Goal: Transaction & Acquisition: Purchase product/service

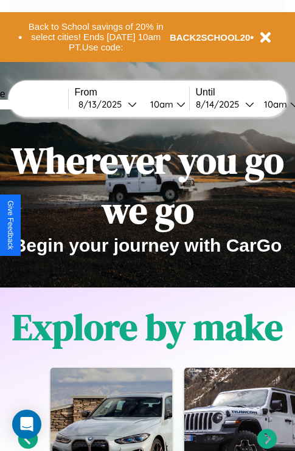
click at [41, 104] on input "text" at bounding box center [22, 105] width 91 height 10
type input "********"
click at [121, 104] on div "8 / 13 / 2025" at bounding box center [102, 104] width 49 height 12
select select "*"
select select "****"
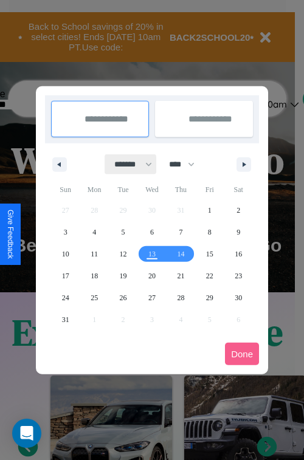
click at [128, 164] on select "******* ******** ***** ***** *** **** **** ****** ********* ******* ******** **…" at bounding box center [131, 164] width 52 height 20
select select "*"
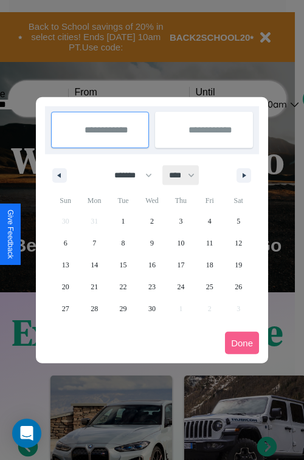
click at [187, 175] on select "**** **** **** **** **** **** **** **** **** **** **** **** **** **** **** ****…" at bounding box center [181, 175] width 36 height 20
select select "****"
click at [180, 220] on span "2" at bounding box center [181, 221] width 4 height 22
type input "**********"
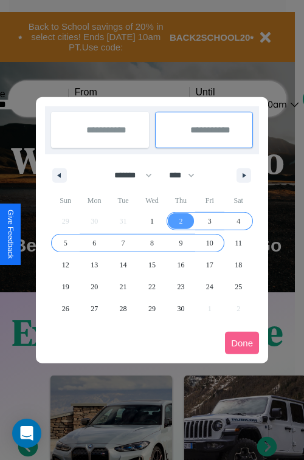
click at [209, 242] on span "10" at bounding box center [209, 243] width 7 height 22
type input "**********"
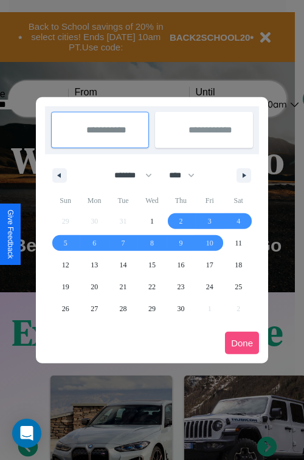
click at [242, 343] on button "Done" at bounding box center [242, 343] width 34 height 22
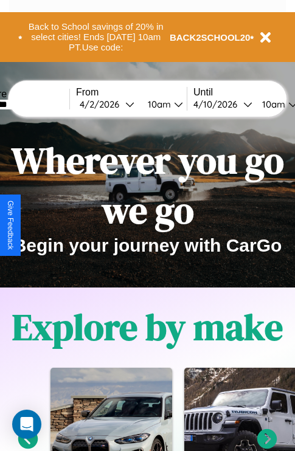
click at [172, 104] on div "10am" at bounding box center [158, 104] width 32 height 12
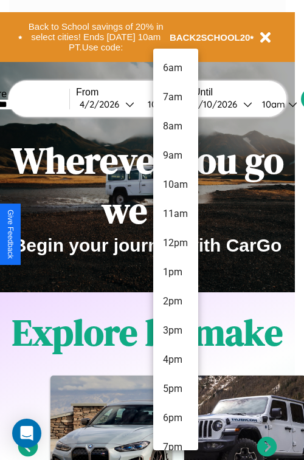
click at [175, 418] on li "6pm" at bounding box center [175, 417] width 45 height 29
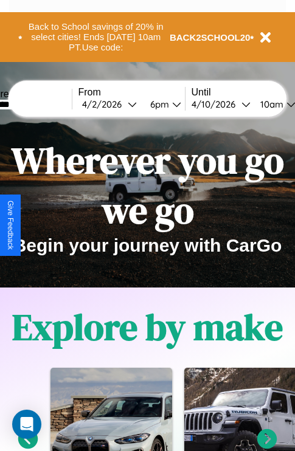
scroll to position [0, 41]
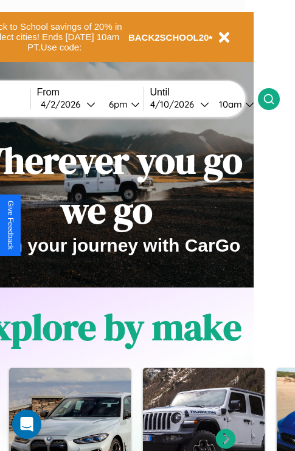
click at [275, 98] on icon at bounding box center [268, 99] width 12 height 12
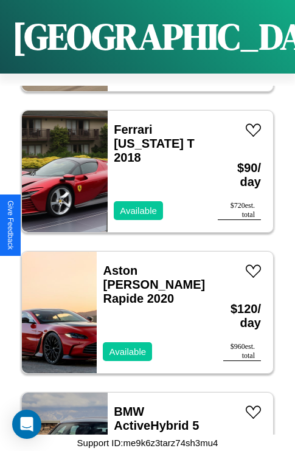
scroll to position [6246, 0]
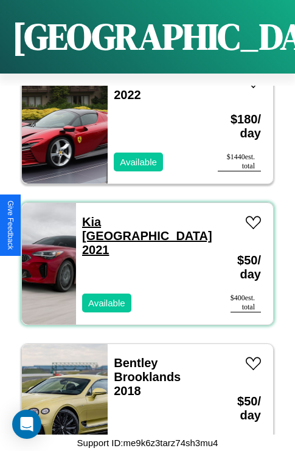
click at [119, 215] on link "Kia Miami 2021" at bounding box center [147, 235] width 130 height 41
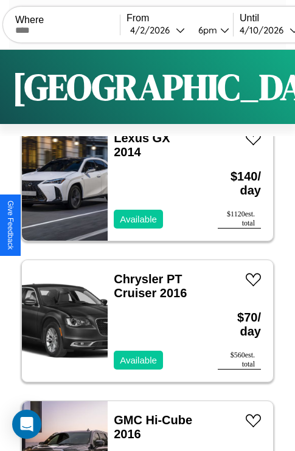
scroll to position [0, 0]
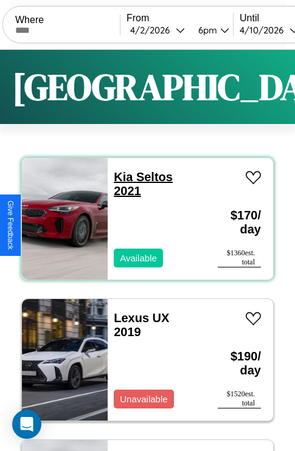
click at [119, 177] on link "Kia Seltos 2021" at bounding box center [143, 183] width 59 height 27
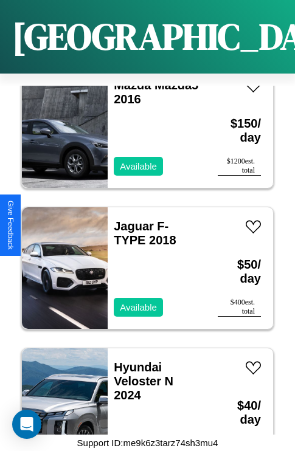
scroll to position [3991, 0]
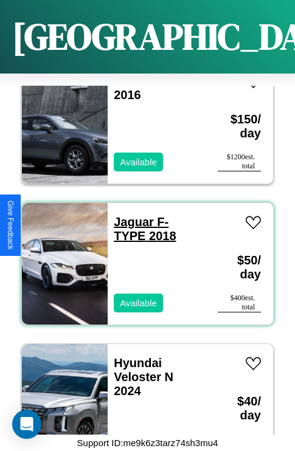
click at [130, 215] on link "Jaguar F-TYPE 2018" at bounding box center [145, 228] width 62 height 27
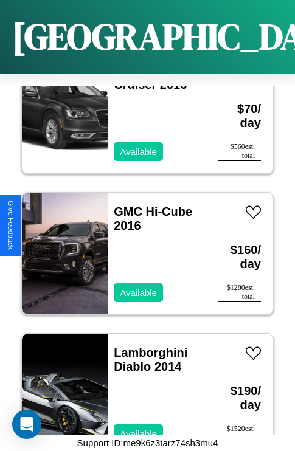
scroll to position [1596, 0]
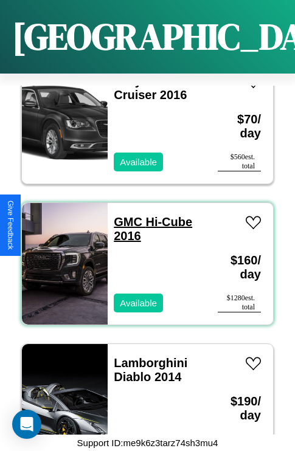
click at [124, 215] on link "GMC Hi-Cube 2016" at bounding box center [153, 228] width 78 height 27
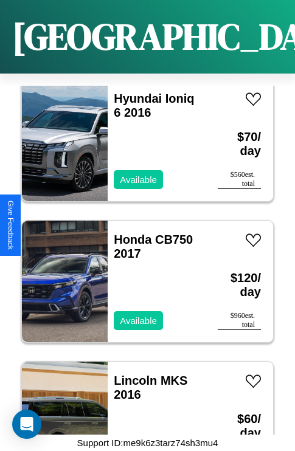
scroll to position [5682, 0]
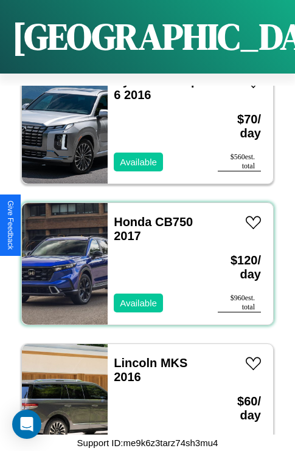
click at [143, 256] on div "Honda CB750 2017 Available" at bounding box center [157, 263] width 98 height 121
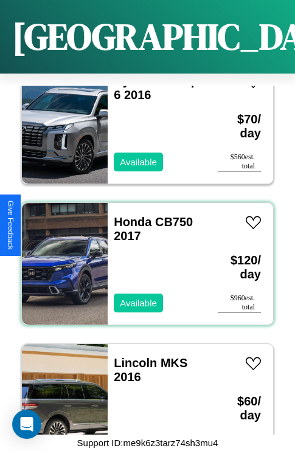
click at [143, 256] on div "Honda CB750 2017 Available" at bounding box center [157, 263] width 98 height 121
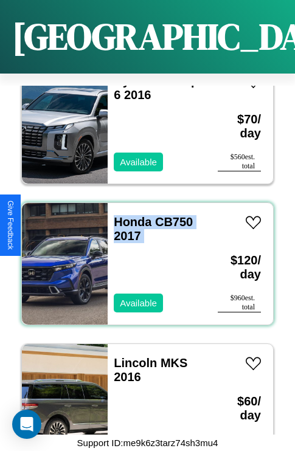
click at [143, 256] on div "Honda CB750 2017 Available" at bounding box center [157, 263] width 98 height 121
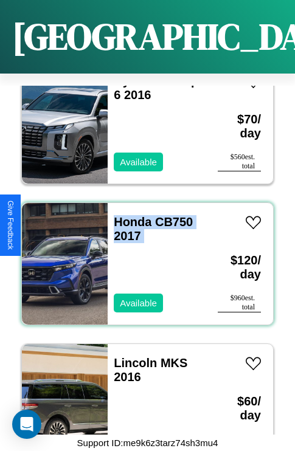
click at [143, 256] on div "Honda CB750 2017 Available" at bounding box center [157, 263] width 98 height 121
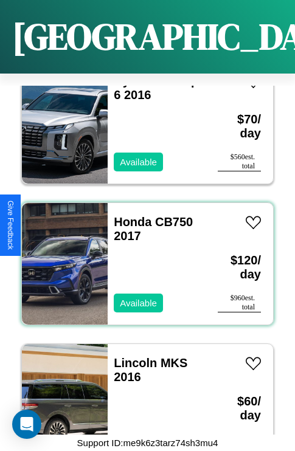
click at [143, 256] on div "Honda CB750 2017 Available" at bounding box center [157, 263] width 98 height 121
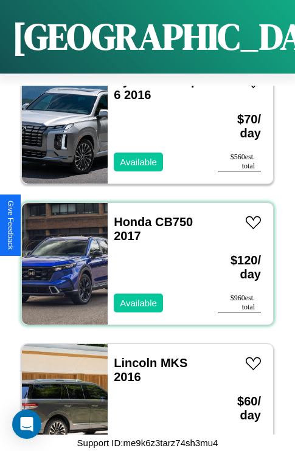
click at [143, 256] on div "Honda CB750 2017 Available" at bounding box center [157, 263] width 98 height 121
click at [129, 215] on link "Honda CB750 2017" at bounding box center [153, 228] width 79 height 27
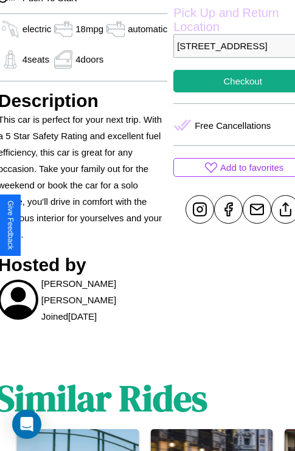
scroll to position [431, 46]
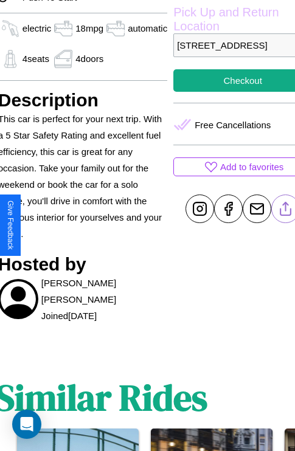
click at [285, 211] on line at bounding box center [285, 206] width 0 height 9
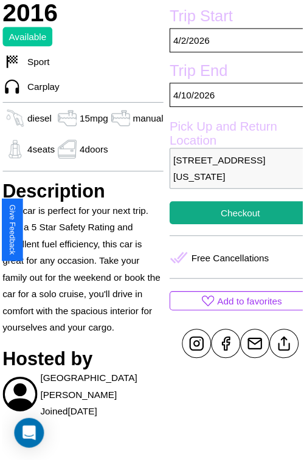
scroll to position [389, 44]
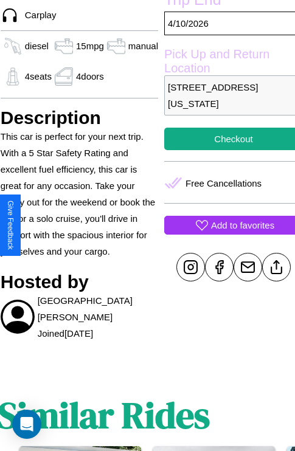
click at [225, 225] on p "Add to favorites" at bounding box center [242, 225] width 63 height 16
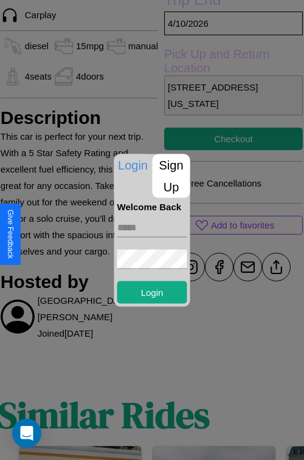
click at [152, 227] on input "text" at bounding box center [152, 226] width 70 height 19
type input "**********"
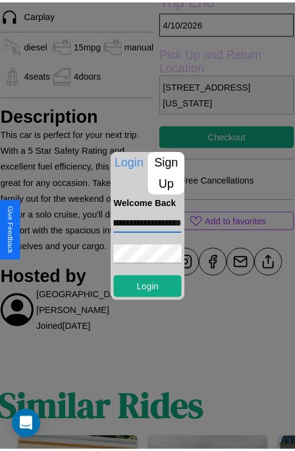
scroll to position [0, 0]
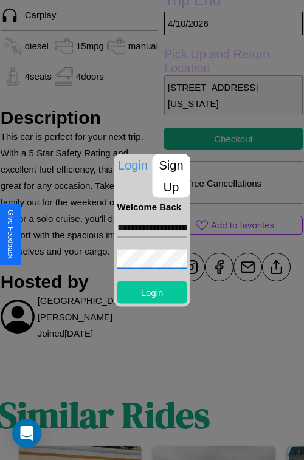
click at [152, 292] on button "Login" at bounding box center [152, 292] width 70 height 22
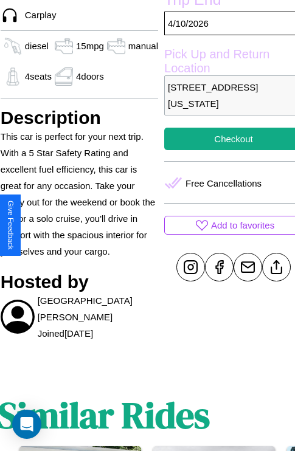
scroll to position [389, 44]
